Goal: Information Seeking & Learning: Learn about a topic

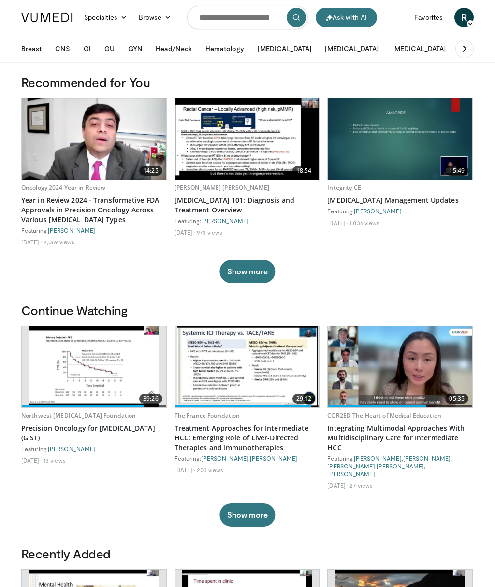
click at [88, 51] on button "GI" at bounding box center [87, 48] width 19 height 19
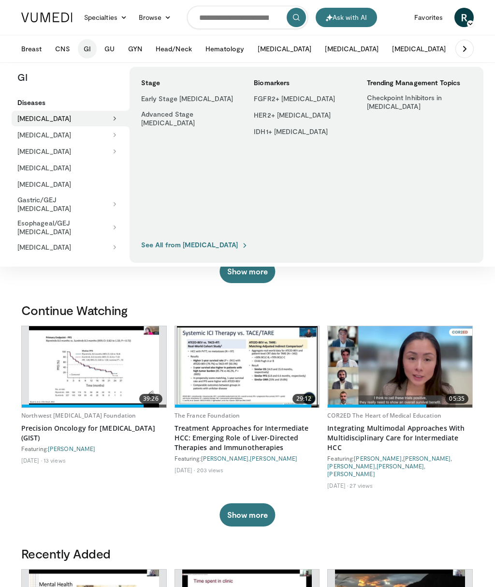
click at [37, 158] on button "[MEDICAL_DATA]" at bounding box center [68, 151] width 112 height 15
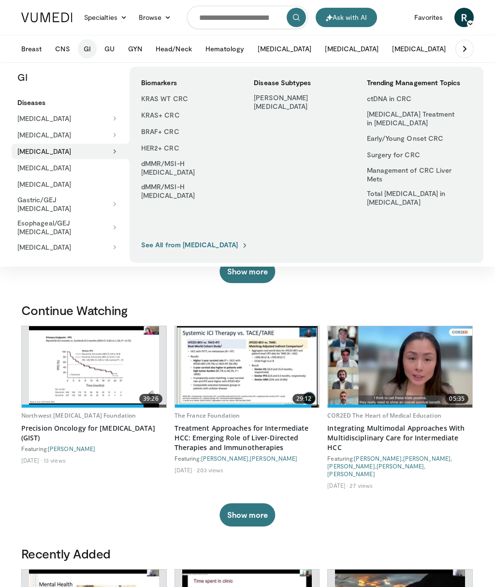
click at [157, 133] on link "BRAF+ CRC" at bounding box center [187, 131] width 105 height 15
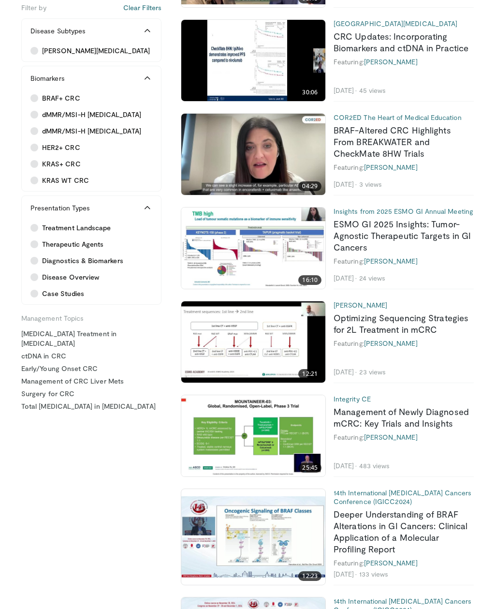
scroll to position [796, 0]
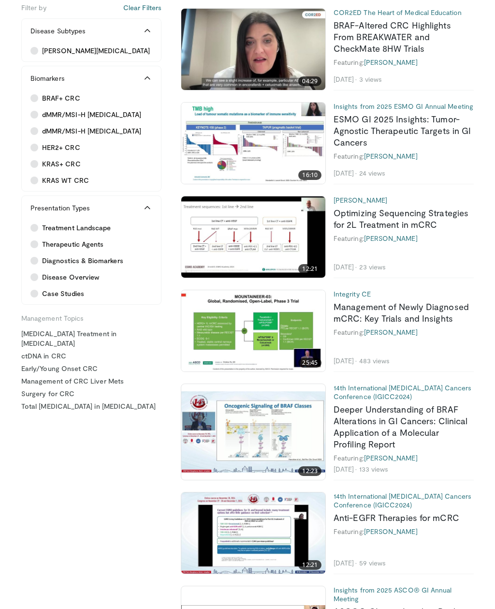
click at [423, 404] on link "Deeper Understanding of BRAF Alterations in GI Cancers: Clinical Application of…" at bounding box center [401, 426] width 134 height 45
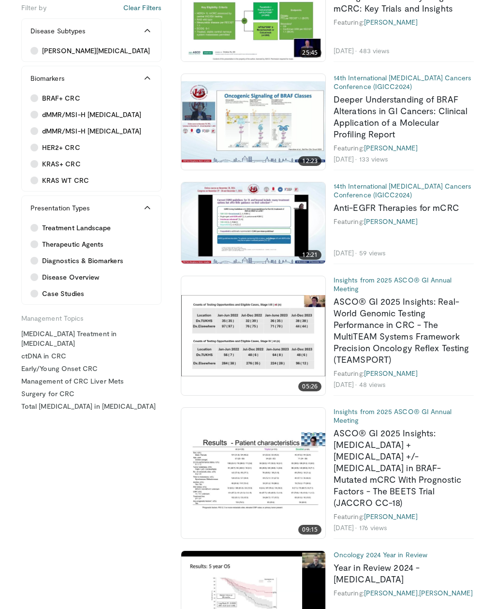
scroll to position [1225, 0]
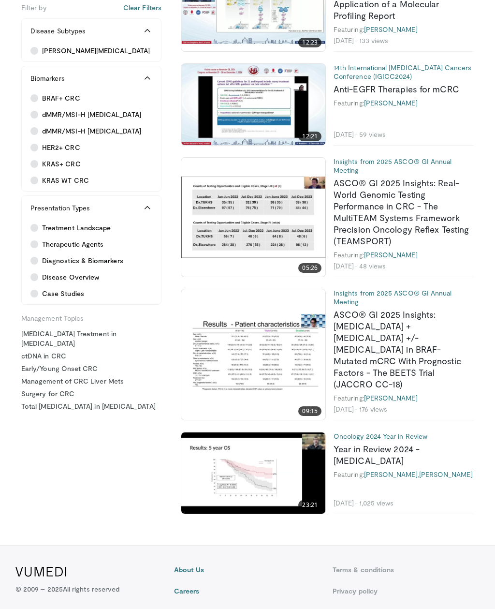
click at [390, 315] on link "ASCO® GI 2025 Insights: Encorafenib + Cetuximab +/- Binimetinib in BRAF-Mutated…" at bounding box center [398, 349] width 128 height 80
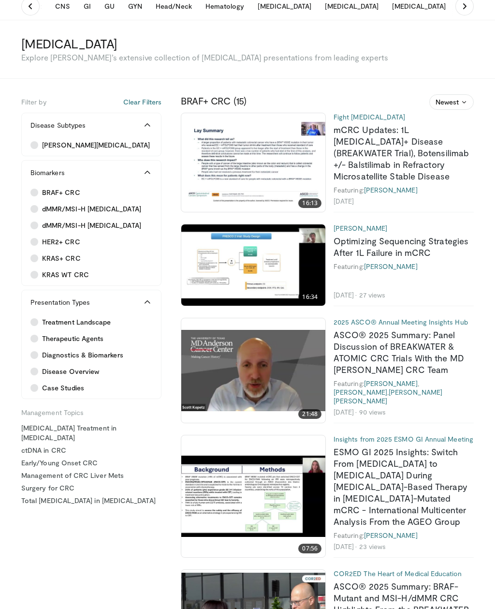
scroll to position [0, 0]
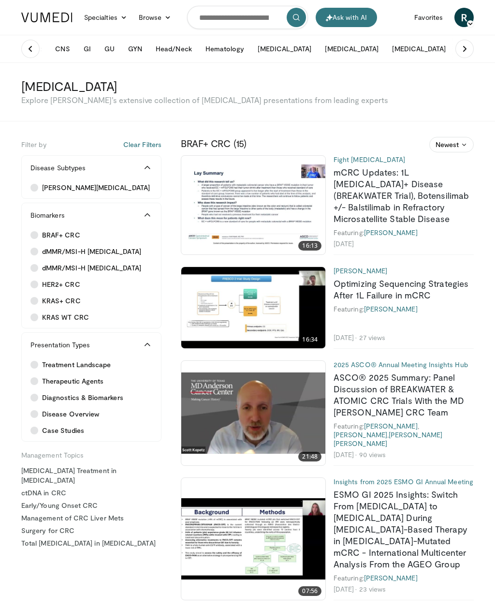
click at [411, 198] on link "mCRC Updates: 1L BRAF V600E+ Disease (BREAKWATER Trial), Botensilimab +/- Balst…" at bounding box center [401, 195] width 135 height 57
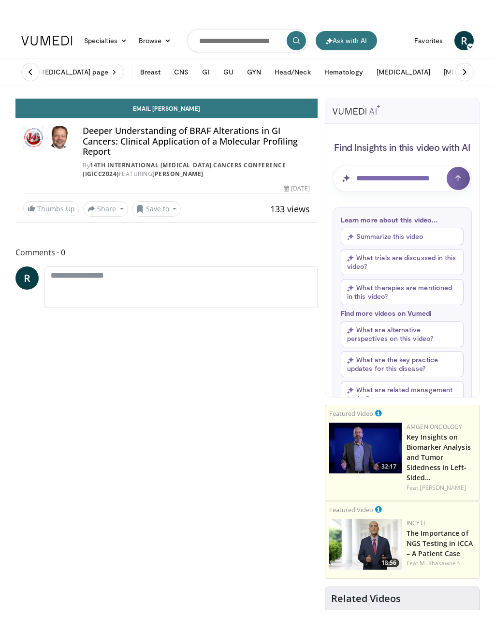
scroll to position [12, 0]
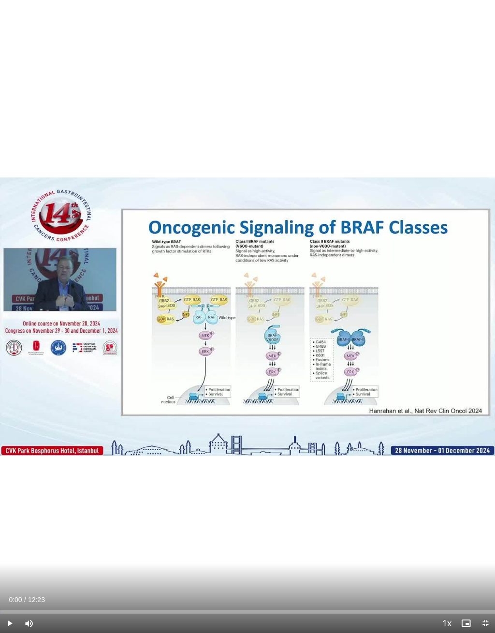
click at [250, 321] on div "10 seconds Tap to unmute" at bounding box center [247, 316] width 495 height 633
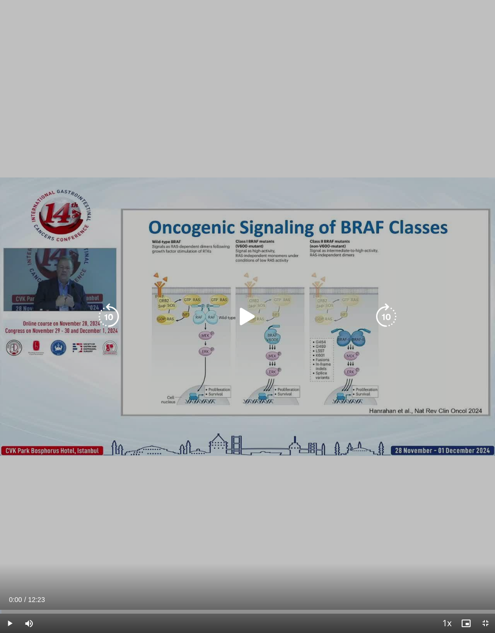
click at [247, 322] on icon "Video Player" at bounding box center [247, 316] width 27 height 27
click at [383, 317] on icon "Video Player" at bounding box center [386, 316] width 27 height 27
click at [386, 321] on icon "Video Player" at bounding box center [386, 316] width 27 height 27
click at [384, 319] on icon "Video Player" at bounding box center [386, 316] width 27 height 27
click at [384, 321] on icon "Video Player" at bounding box center [386, 316] width 27 height 27
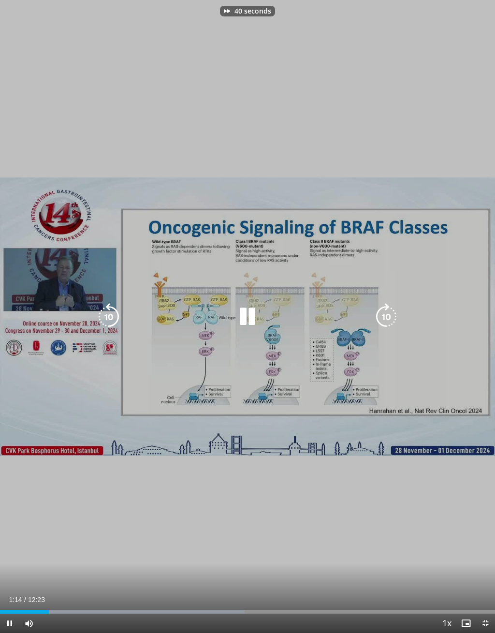
click at [385, 321] on icon "Video Player" at bounding box center [386, 316] width 27 height 27
click at [385, 320] on icon "Video Player" at bounding box center [386, 316] width 27 height 27
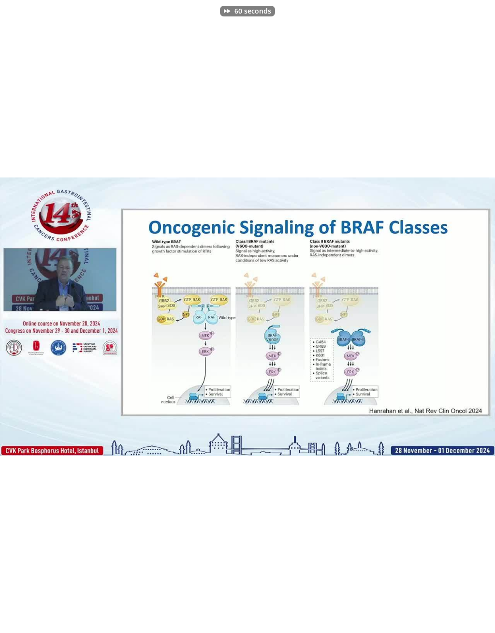
click at [307, 431] on div "60 seconds Tap to unmute" at bounding box center [247, 316] width 495 height 633
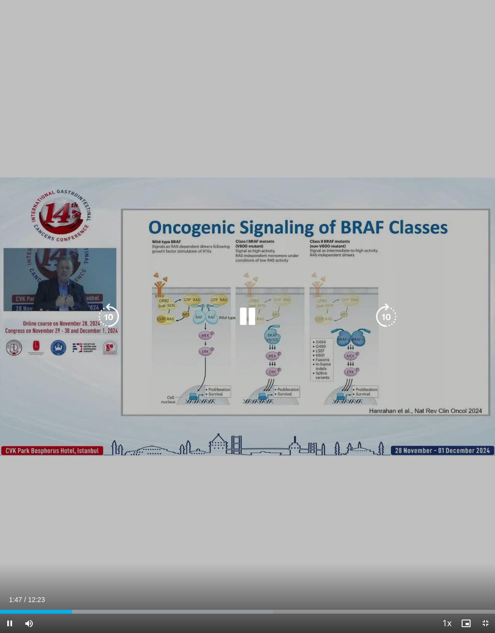
click at [389, 310] on icon "Video Player" at bounding box center [386, 316] width 27 height 27
click at [383, 327] on icon "Video Player" at bounding box center [386, 316] width 27 height 27
click at [387, 319] on icon "Video Player" at bounding box center [386, 316] width 27 height 27
click at [390, 310] on icon "Video Player" at bounding box center [386, 316] width 27 height 27
click at [389, 320] on icon "Video Player" at bounding box center [386, 316] width 27 height 27
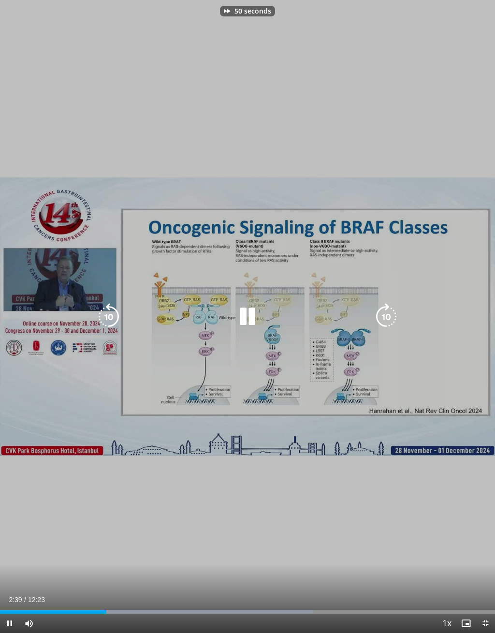
click at [388, 319] on icon "Video Player" at bounding box center [386, 316] width 27 height 27
click at [392, 320] on icon "Video Player" at bounding box center [386, 316] width 27 height 27
click at [103, 317] on icon "Video Player" at bounding box center [108, 316] width 27 height 27
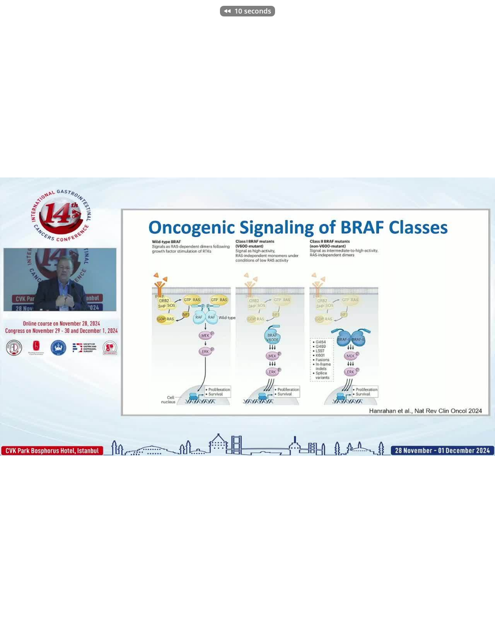
click at [326, 467] on div "10 seconds Tap to unmute" at bounding box center [247, 316] width 495 height 633
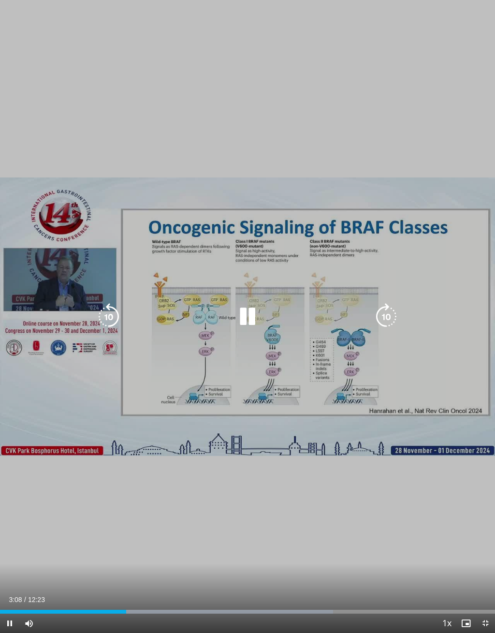
click at [252, 312] on icon "Video Player" at bounding box center [247, 316] width 27 height 27
click at [226, 470] on div "10 seconds Tap to unmute" at bounding box center [247, 316] width 495 height 633
click at [387, 319] on icon "Video Player" at bounding box center [386, 316] width 27 height 27
click at [454, 243] on div "10 seconds Tap to unmute" at bounding box center [247, 316] width 495 height 633
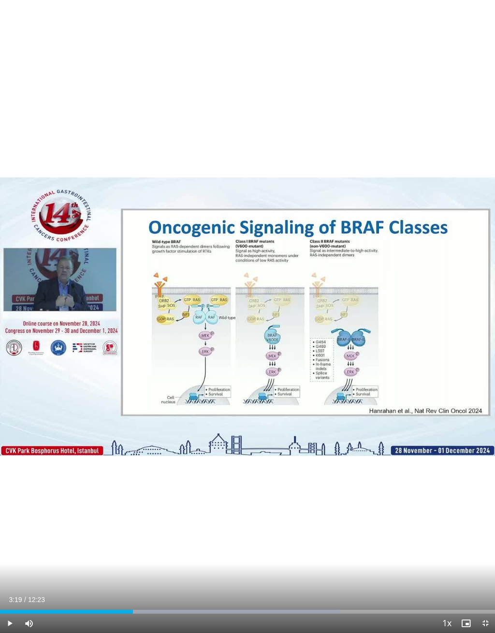
click at [412, 356] on div "10 seconds Tap to unmute" at bounding box center [247, 316] width 495 height 633
click at [383, 321] on div "10 seconds Tap to unmute" at bounding box center [247, 316] width 495 height 633
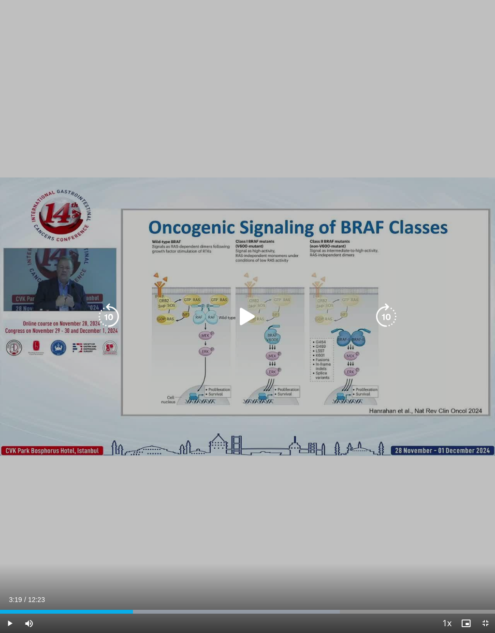
click at [383, 315] on icon "Video Player" at bounding box center [386, 316] width 27 height 27
click at [387, 319] on icon "Video Player" at bounding box center [386, 316] width 27 height 27
click at [389, 325] on icon "Video Player" at bounding box center [386, 316] width 27 height 27
click at [391, 323] on icon "Video Player" at bounding box center [386, 316] width 27 height 27
click at [389, 325] on icon "Video Player" at bounding box center [386, 316] width 27 height 27
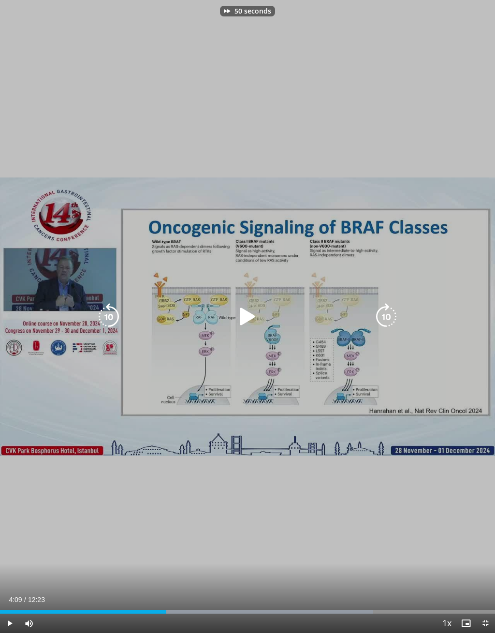
click at [387, 324] on icon "Video Player" at bounding box center [386, 316] width 27 height 27
click at [385, 322] on icon "Video Player" at bounding box center [386, 316] width 27 height 27
click at [385, 323] on icon "Video Player" at bounding box center [386, 316] width 27 height 27
click at [385, 322] on icon "Video Player" at bounding box center [386, 316] width 27 height 27
click at [384, 322] on icon "Video Player" at bounding box center [386, 316] width 27 height 27
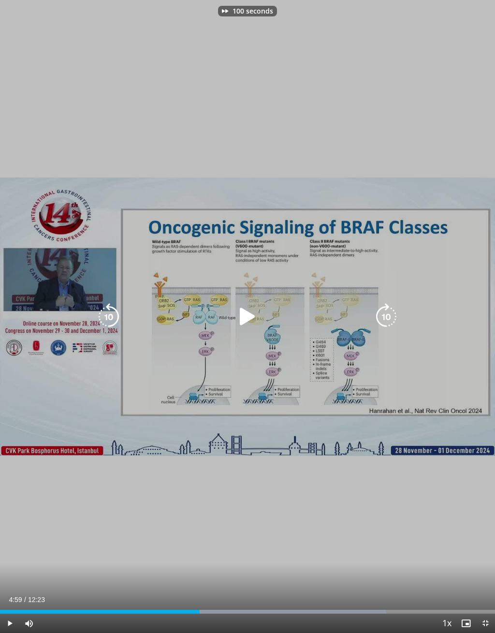
click at [381, 321] on icon "Video Player" at bounding box center [386, 316] width 27 height 27
click at [109, 321] on icon "Video Player" at bounding box center [108, 316] width 27 height 27
click at [390, 317] on icon "Video Player" at bounding box center [386, 316] width 27 height 27
click at [388, 317] on icon "Video Player" at bounding box center [386, 316] width 27 height 27
click at [389, 319] on icon "Video Player" at bounding box center [386, 316] width 27 height 27
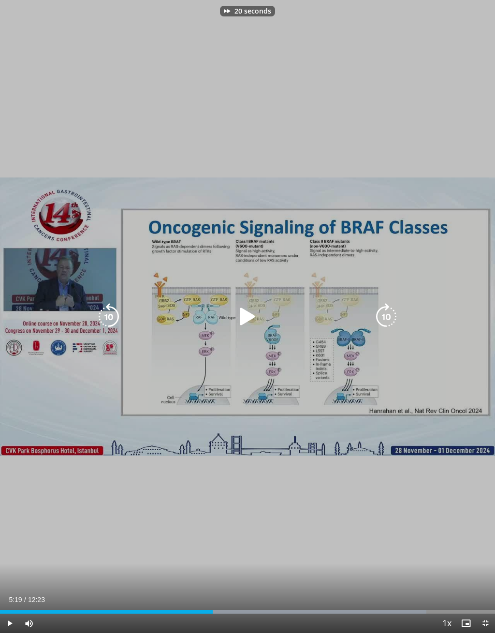
click at [389, 319] on icon "Video Player" at bounding box center [386, 316] width 27 height 27
click at [387, 322] on icon "Video Player" at bounding box center [386, 316] width 27 height 27
click at [428, 246] on div "50 seconds Tap to unmute" at bounding box center [247, 316] width 495 height 633
click at [410, 271] on div "50 seconds Tap to unmute" at bounding box center [247, 316] width 495 height 633
click at [390, 317] on icon "Video Player" at bounding box center [386, 316] width 27 height 27
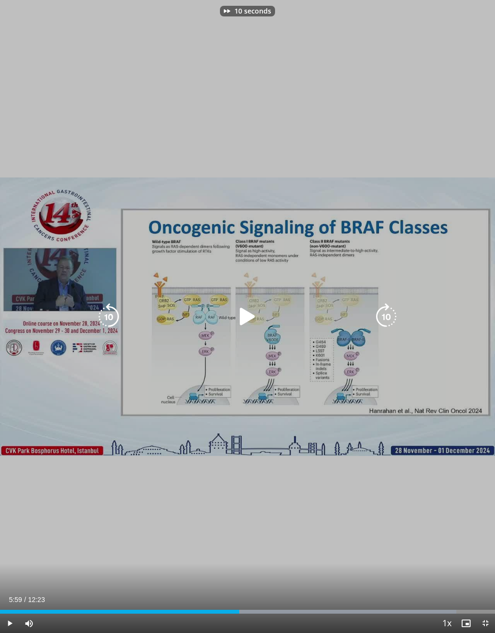
click at [389, 320] on icon "Video Player" at bounding box center [386, 316] width 27 height 27
click at [386, 312] on icon "Video Player" at bounding box center [386, 316] width 27 height 27
click at [390, 309] on icon "Video Player" at bounding box center [386, 316] width 27 height 27
click at [389, 309] on icon "Video Player" at bounding box center [386, 316] width 27 height 27
click at [391, 310] on icon "Video Player" at bounding box center [386, 316] width 27 height 27
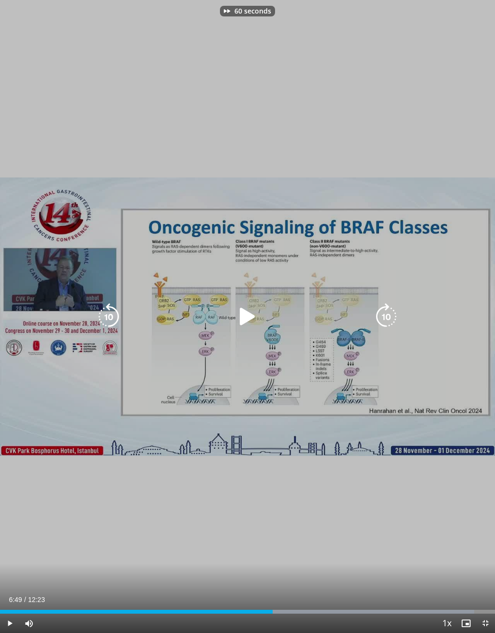
click at [393, 310] on icon "Video Player" at bounding box center [386, 316] width 27 height 27
click at [111, 321] on icon "Video Player" at bounding box center [108, 316] width 27 height 27
click at [374, 469] on div "10 seconds Tap to unmute" at bounding box center [247, 316] width 495 height 633
click at [389, 310] on icon "Video Player" at bounding box center [386, 316] width 27 height 27
click at [385, 312] on icon "Video Player" at bounding box center [386, 316] width 27 height 27
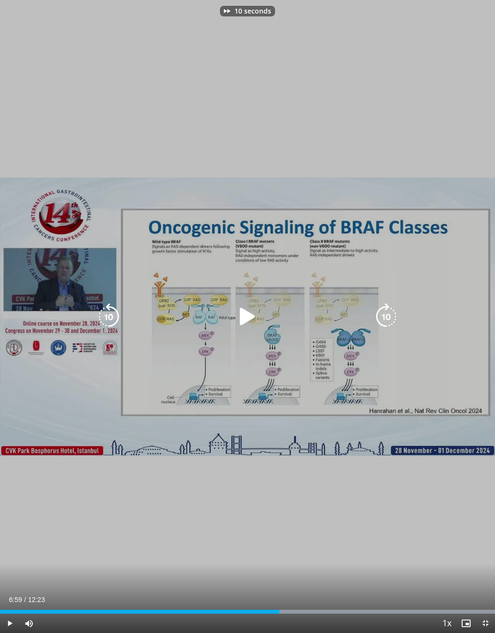
click at [385, 311] on icon "Video Player" at bounding box center [386, 316] width 27 height 27
click at [383, 309] on icon "Video Player" at bounding box center [386, 316] width 27 height 27
click at [386, 313] on icon "Video Player" at bounding box center [386, 316] width 27 height 27
click at [387, 313] on icon "Video Player" at bounding box center [386, 316] width 27 height 27
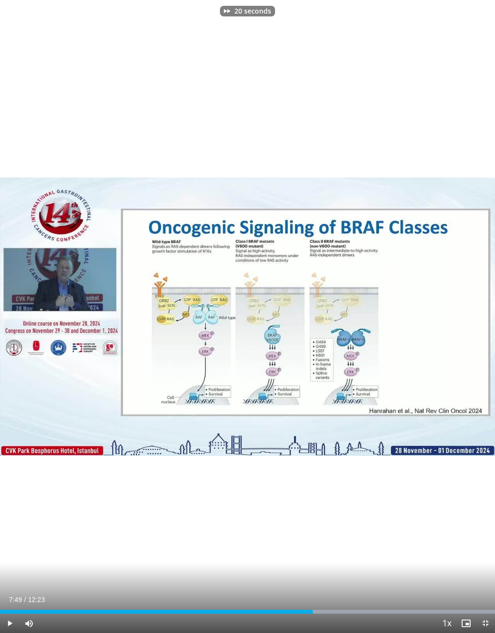
click at [436, 263] on div "20 seconds Tap to unmute" at bounding box center [247, 316] width 495 height 633
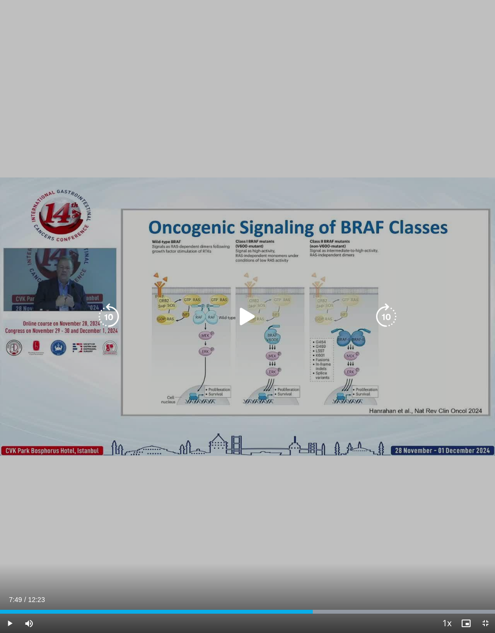
click at [395, 318] on icon "Video Player" at bounding box center [386, 316] width 27 height 27
click at [381, 323] on icon "Video Player" at bounding box center [386, 316] width 27 height 27
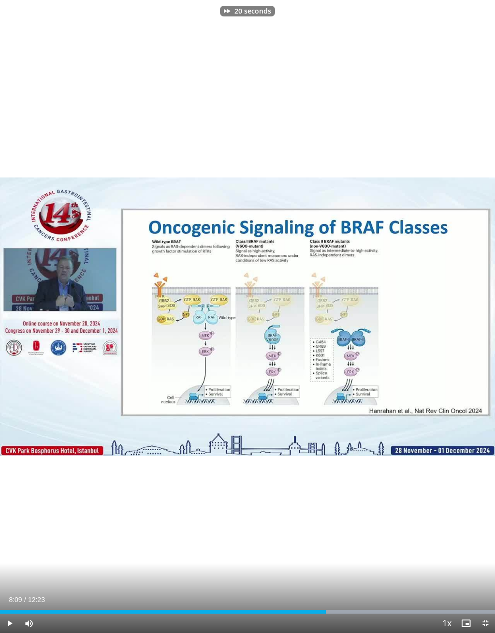
click at [437, 263] on div "20 seconds Tap to unmute" at bounding box center [247, 316] width 495 height 633
click at [419, 316] on div "20 seconds Tap to unmute" at bounding box center [247, 316] width 495 height 633
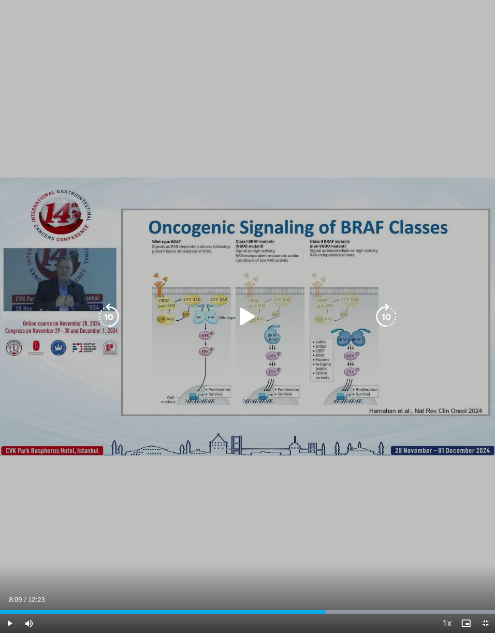
click at [379, 319] on icon "Video Player" at bounding box center [386, 316] width 27 height 27
click at [379, 316] on icon "Video Player" at bounding box center [386, 316] width 27 height 27
click at [383, 314] on icon "Video Player" at bounding box center [386, 316] width 27 height 27
click at [382, 315] on icon "Video Player" at bounding box center [386, 316] width 27 height 27
click at [383, 314] on icon "Video Player" at bounding box center [386, 316] width 27 height 27
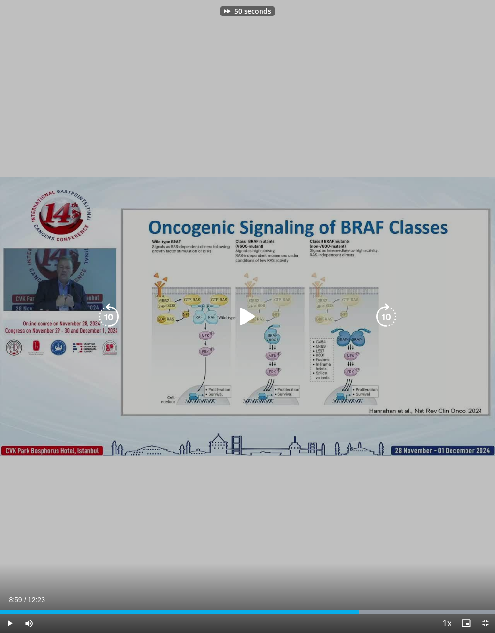
click at [382, 314] on icon "Video Player" at bounding box center [386, 316] width 27 height 27
click at [352, 391] on div "60 seconds Tap to unmute" at bounding box center [247, 316] width 495 height 633
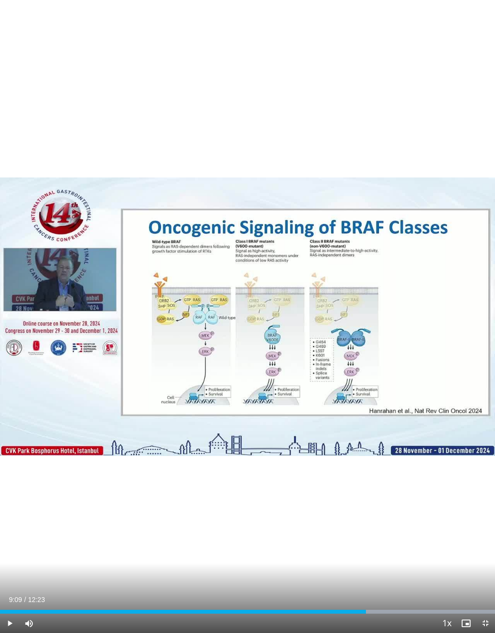
click at [373, 381] on div "60 seconds Tap to unmute" at bounding box center [247, 316] width 495 height 633
click at [371, 378] on div "60 seconds Tap to unmute" at bounding box center [247, 316] width 495 height 633
click at [375, 323] on div "60 seconds Tap to unmute" at bounding box center [247, 316] width 495 height 633
click at [378, 306] on div "60 seconds Tap to unmute" at bounding box center [247, 316] width 495 height 633
click at [299, 360] on div "60 seconds Tap to unmute" at bounding box center [247, 316] width 495 height 633
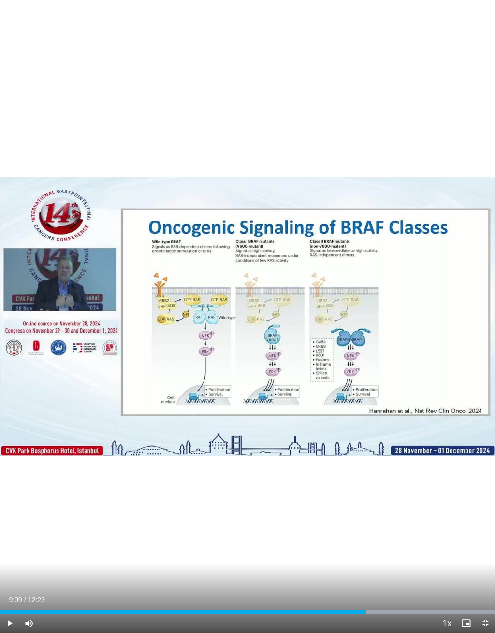
click at [308, 294] on div "60 seconds Tap to unmute" at bounding box center [247, 316] width 495 height 633
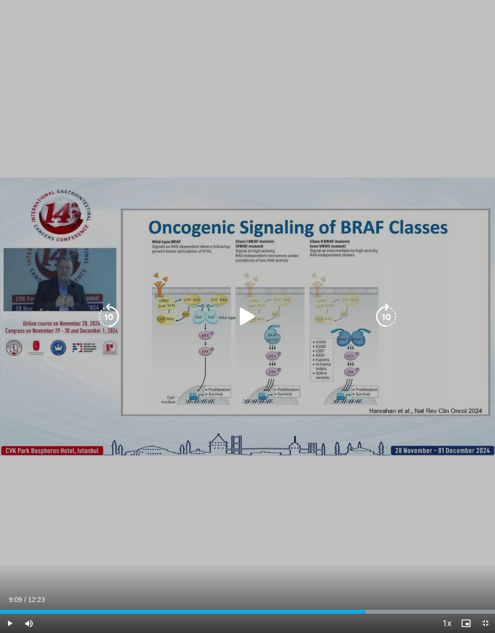
click at [390, 321] on icon "Video Player" at bounding box center [386, 316] width 27 height 27
click at [392, 317] on icon "Video Player" at bounding box center [386, 316] width 27 height 27
click at [387, 316] on icon "Video Player" at bounding box center [386, 316] width 27 height 27
click at [390, 318] on icon "Video Player" at bounding box center [386, 316] width 27 height 27
click at [387, 314] on icon "Video Player" at bounding box center [386, 316] width 27 height 27
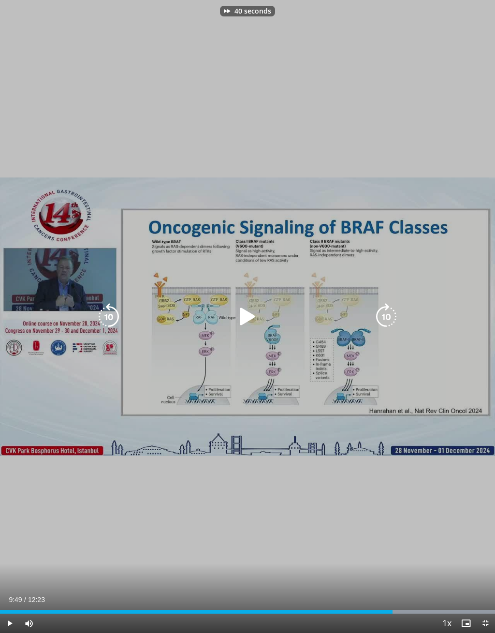
click at [384, 321] on icon "Video Player" at bounding box center [386, 316] width 27 height 27
click at [383, 324] on icon "Video Player" at bounding box center [386, 316] width 27 height 27
click at [383, 322] on icon "Video Player" at bounding box center [386, 316] width 27 height 27
click at [382, 323] on icon "Video Player" at bounding box center [386, 316] width 27 height 27
click at [383, 318] on icon "Video Player" at bounding box center [386, 316] width 27 height 27
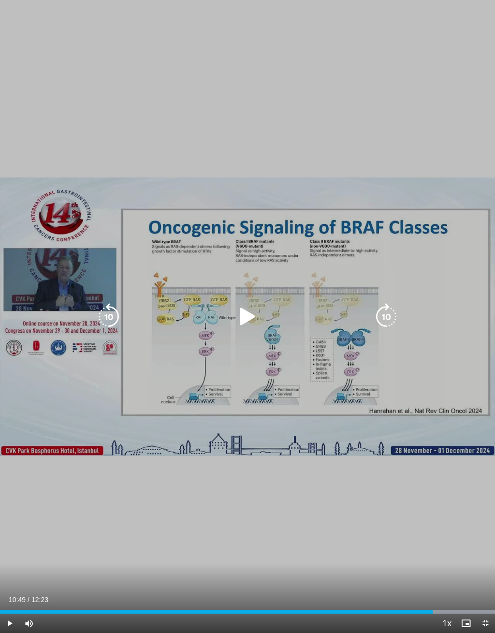
click at [382, 325] on icon "Video Player" at bounding box center [386, 316] width 27 height 27
click at [383, 322] on icon "Video Player" at bounding box center [386, 316] width 27 height 27
click at [383, 321] on icon "Video Player" at bounding box center [386, 316] width 27 height 27
click at [383, 322] on icon "Video Player" at bounding box center [386, 316] width 27 height 27
click at [384, 321] on icon "Video Player" at bounding box center [386, 316] width 27 height 27
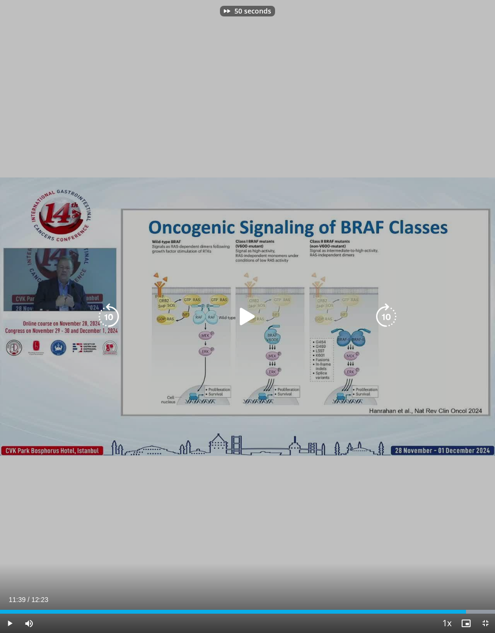
click at [384, 324] on icon "Video Player" at bounding box center [386, 316] width 27 height 27
click at [383, 322] on icon "Video Player" at bounding box center [386, 316] width 27 height 27
click at [383, 324] on icon "Video Player" at bounding box center [386, 316] width 27 height 27
click at [389, 322] on icon "Video Player" at bounding box center [386, 316] width 27 height 27
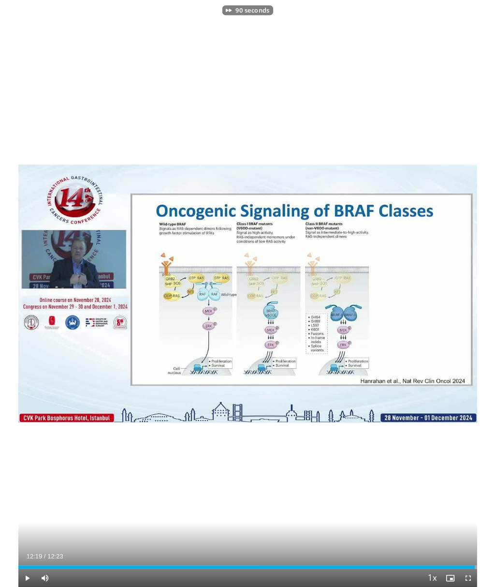
scroll to position [0, 0]
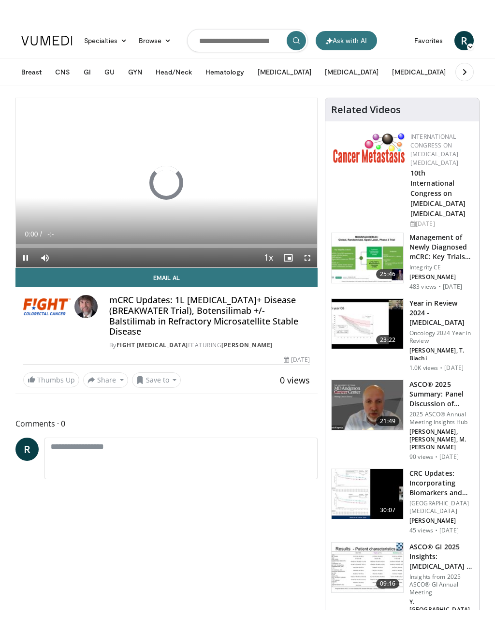
scroll to position [12, 0]
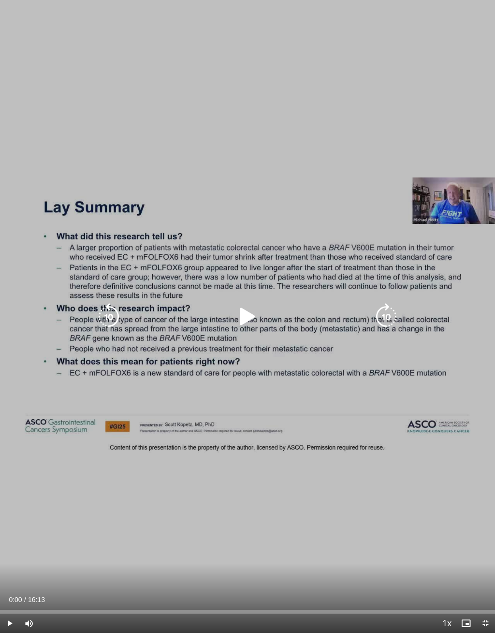
click at [390, 319] on icon "Video Player" at bounding box center [386, 316] width 27 height 27
click at [391, 320] on icon "Video Player" at bounding box center [386, 316] width 27 height 27
click at [388, 318] on icon "Video Player" at bounding box center [386, 316] width 27 height 27
click at [384, 318] on icon "Video Player" at bounding box center [386, 316] width 27 height 27
click at [384, 316] on icon "Video Player" at bounding box center [386, 316] width 27 height 27
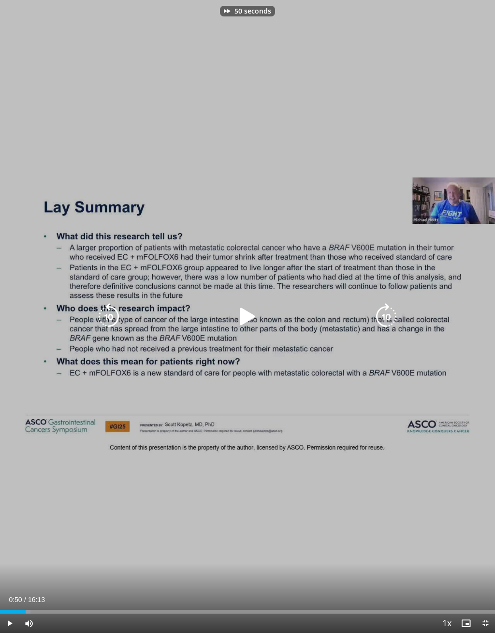
click at [384, 315] on icon "Video Player" at bounding box center [386, 316] width 27 height 27
click at [384, 313] on icon "Video Player" at bounding box center [386, 316] width 27 height 27
click at [384, 315] on icon "Video Player" at bounding box center [386, 316] width 27 height 27
click at [384, 314] on icon "Video Player" at bounding box center [386, 316] width 27 height 27
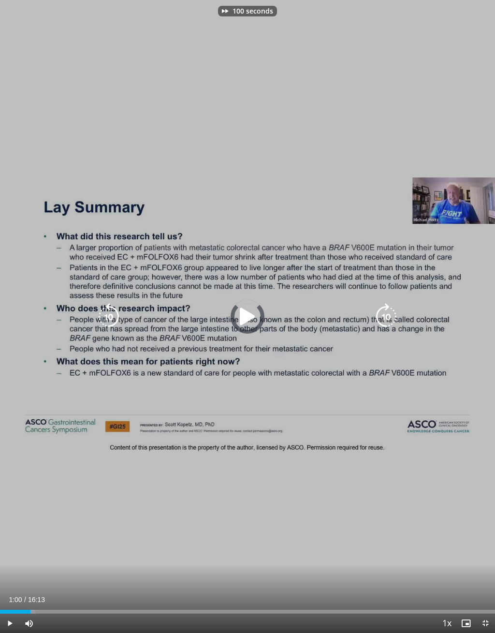
click at [385, 315] on icon "Video Player" at bounding box center [386, 316] width 27 height 27
click at [386, 315] on icon "Video Player" at bounding box center [386, 316] width 27 height 27
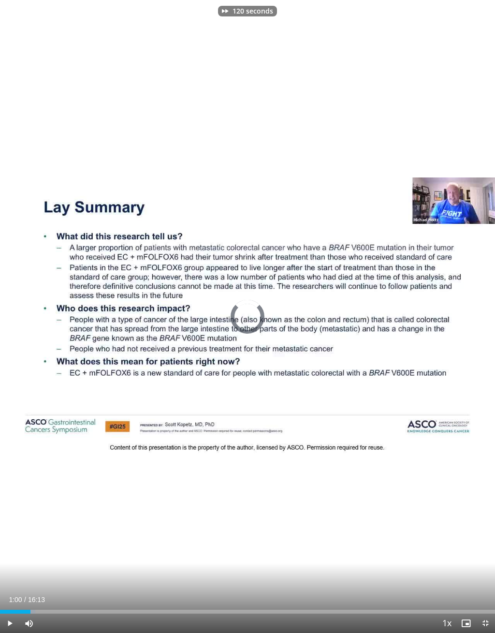
click at [234, 328] on div "120 seconds Tap to unmute" at bounding box center [247, 316] width 495 height 633
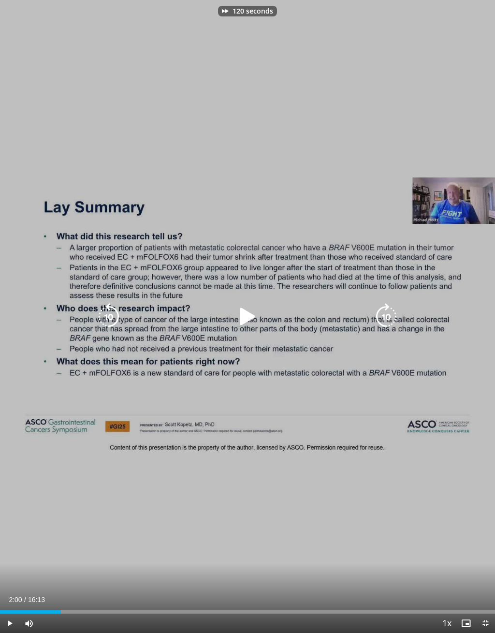
click at [385, 313] on icon "Video Player" at bounding box center [386, 316] width 27 height 27
click at [387, 311] on icon "Video Player" at bounding box center [386, 316] width 27 height 27
click at [389, 309] on icon "Video Player" at bounding box center [386, 316] width 27 height 27
click at [390, 311] on icon "Video Player" at bounding box center [386, 316] width 27 height 27
click at [393, 306] on icon "Video Player" at bounding box center [386, 316] width 27 height 27
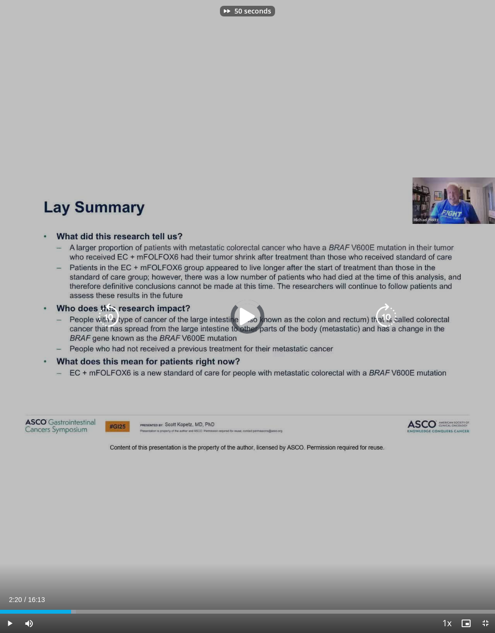
click at [394, 307] on icon "Video Player" at bounding box center [386, 316] width 27 height 27
click at [394, 309] on icon "Video Player" at bounding box center [386, 316] width 27 height 27
click at [392, 314] on icon "Video Player" at bounding box center [386, 316] width 27 height 27
click at [390, 319] on icon "Video Player" at bounding box center [386, 316] width 27 height 27
click at [245, 316] on icon "Video Player" at bounding box center [247, 316] width 27 height 27
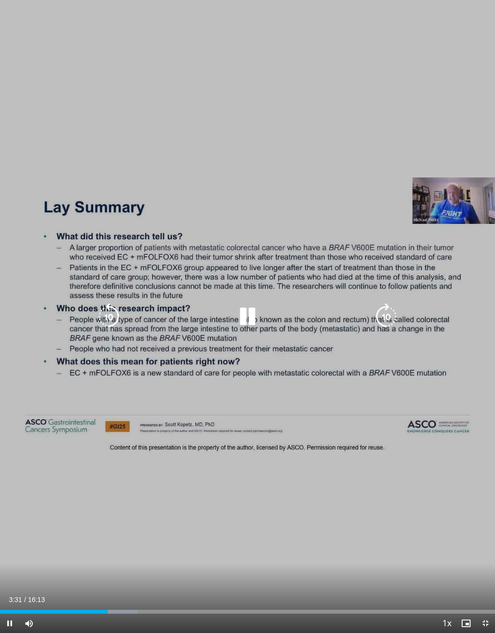
click at [382, 319] on icon "Video Player" at bounding box center [386, 316] width 27 height 27
click at [381, 318] on icon "Video Player" at bounding box center [386, 316] width 27 height 27
click at [382, 318] on icon "Video Player" at bounding box center [386, 316] width 27 height 27
click at [383, 317] on icon "Video Player" at bounding box center [386, 316] width 27 height 27
click at [384, 320] on icon "Video Player" at bounding box center [386, 316] width 27 height 27
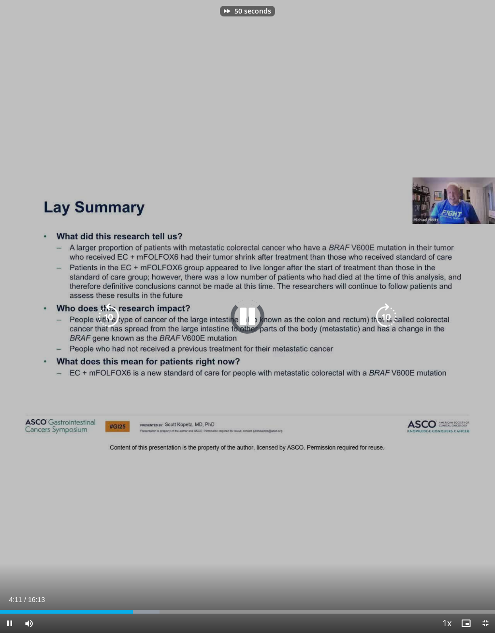
click at [383, 321] on icon "Video Player" at bounding box center [386, 316] width 27 height 27
click at [384, 324] on icon "Video Player" at bounding box center [386, 316] width 27 height 27
click at [388, 325] on icon "Video Player" at bounding box center [386, 316] width 27 height 27
click at [389, 320] on icon "Video Player" at bounding box center [386, 316] width 27 height 27
click at [388, 317] on icon "Video Player" at bounding box center [386, 316] width 27 height 27
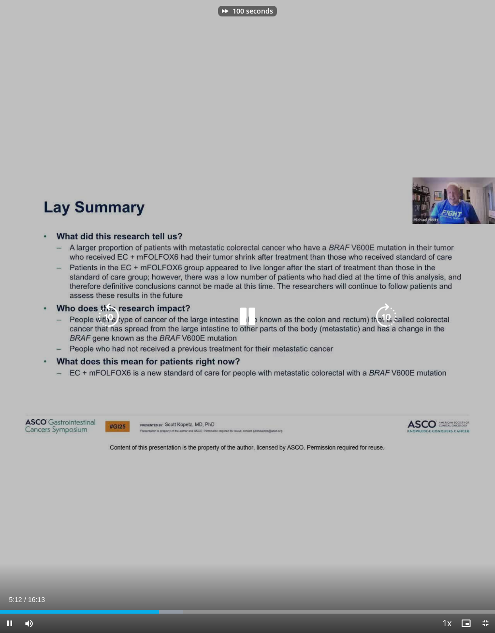
click at [107, 313] on icon "Video Player" at bounding box center [108, 316] width 27 height 27
click at [110, 314] on icon "Video Player" at bounding box center [108, 316] width 27 height 27
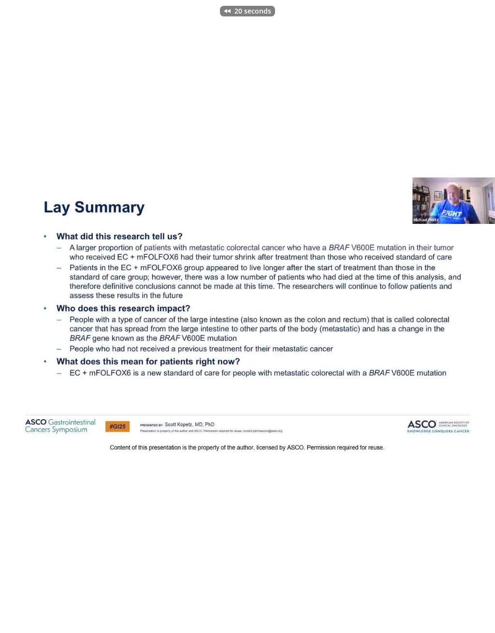
click at [69, 193] on div "20 seconds Tap to unmute" at bounding box center [247, 316] width 495 height 633
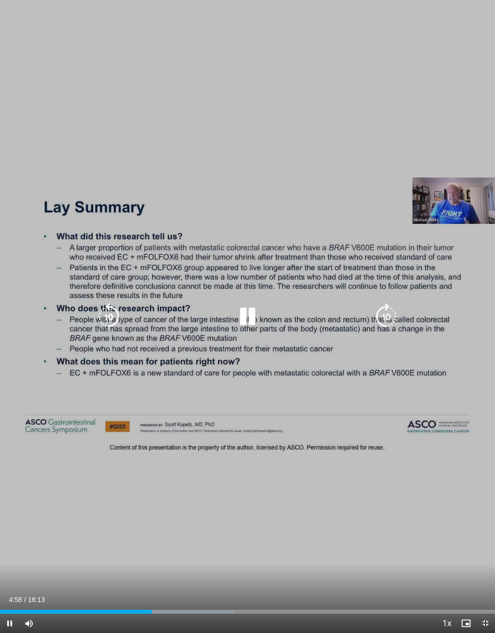
click at [106, 314] on icon "Video Player" at bounding box center [108, 316] width 27 height 27
click at [110, 315] on icon "Video Player" at bounding box center [108, 316] width 27 height 27
click at [109, 224] on div "30 seconds Tap to unmute" at bounding box center [247, 316] width 495 height 633
click at [388, 315] on icon "Video Player" at bounding box center [386, 316] width 27 height 27
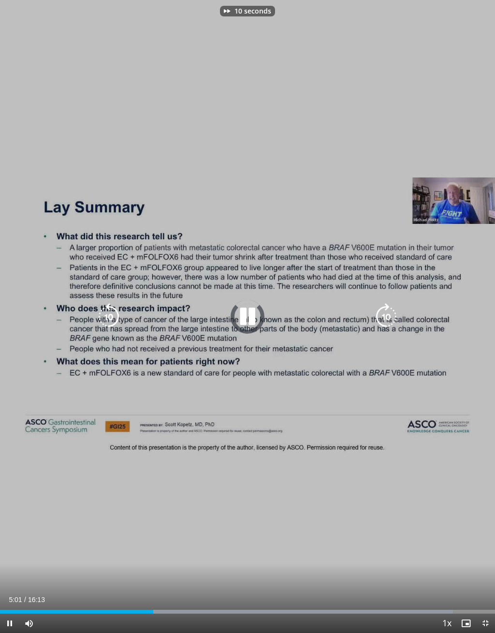
click at [388, 316] on icon "Video Player" at bounding box center [386, 316] width 27 height 27
click at [388, 317] on icon "Video Player" at bounding box center [386, 316] width 27 height 27
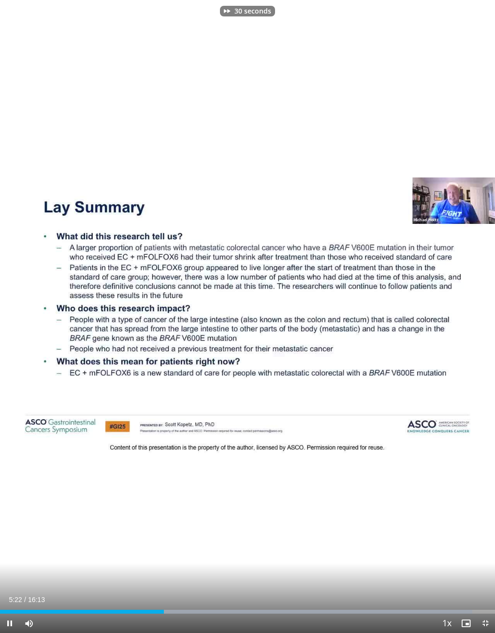
click at [346, 396] on div "30 seconds Tap to unmute" at bounding box center [247, 316] width 495 height 633
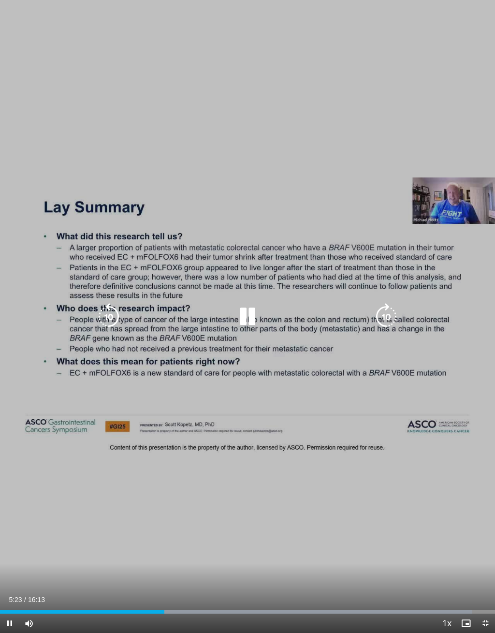
click at [111, 317] on icon "Video Player" at bounding box center [108, 316] width 27 height 27
click at [335, 396] on div "10 seconds Tap to unmute" at bounding box center [247, 316] width 495 height 633
click at [386, 318] on icon "Video Player" at bounding box center [386, 316] width 27 height 27
click at [109, 311] on icon "Video Player" at bounding box center [108, 316] width 27 height 27
click at [340, 374] on div "10 seconds Tap to unmute" at bounding box center [247, 316] width 495 height 633
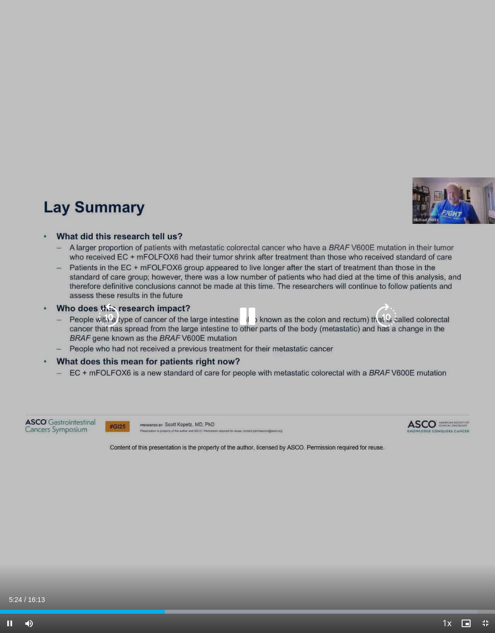
click at [115, 315] on icon "Video Player" at bounding box center [108, 316] width 27 height 27
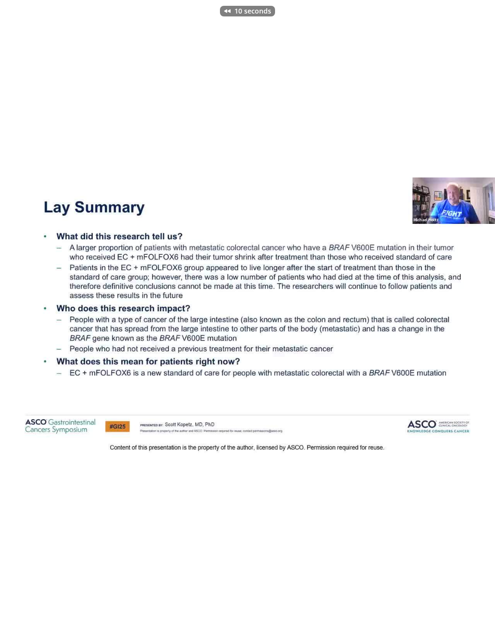
click at [348, 381] on div "10 seconds Tap to unmute" at bounding box center [247, 316] width 495 height 633
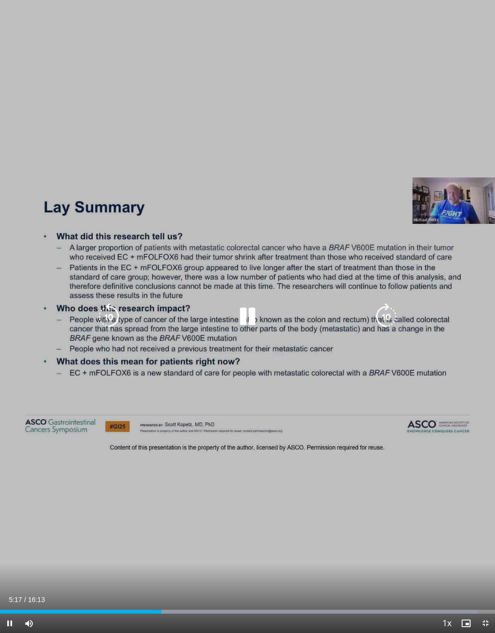
click at [390, 309] on icon "Video Player" at bounding box center [386, 316] width 27 height 27
click at [384, 314] on icon "Video Player" at bounding box center [386, 316] width 27 height 27
click at [395, 315] on icon "Video Player" at bounding box center [386, 316] width 27 height 27
click at [395, 319] on icon "Video Player" at bounding box center [386, 316] width 27 height 27
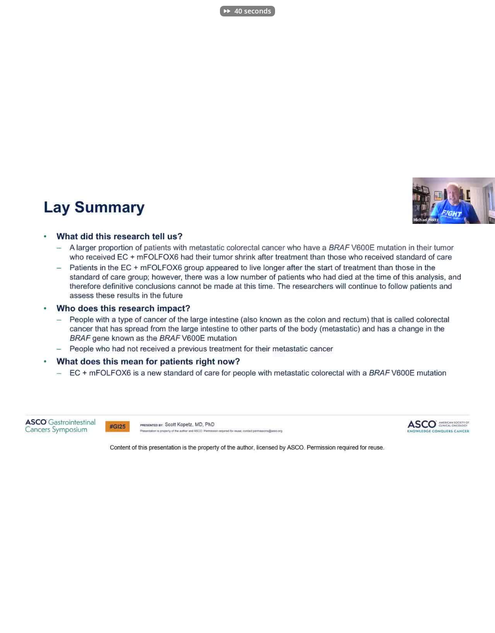
click at [368, 369] on div "40 seconds Tap to unmute" at bounding box center [247, 316] width 495 height 633
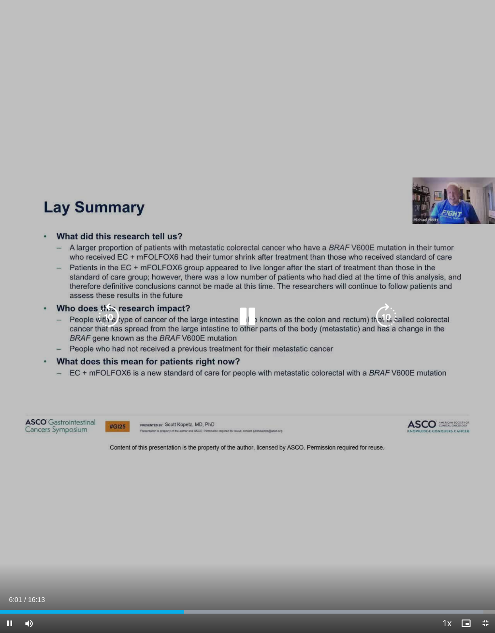
click at [251, 319] on icon "Video Player" at bounding box center [247, 316] width 27 height 27
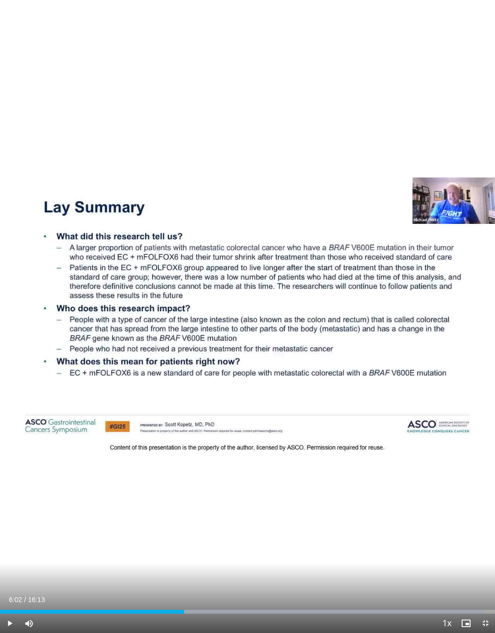
click at [98, 162] on div "40 seconds Tap to unmute" at bounding box center [247, 316] width 495 height 633
click at [285, 586] on div "Loaded : 0.00%" at bounding box center [247, 612] width 495 height 4
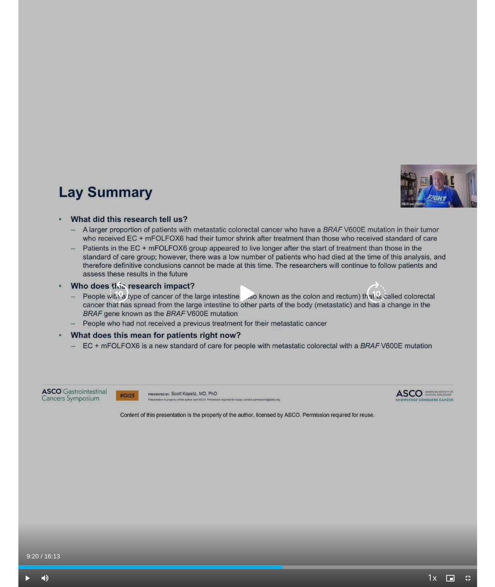
scroll to position [0, 0]
